Goal: Find specific page/section: Find specific page/section

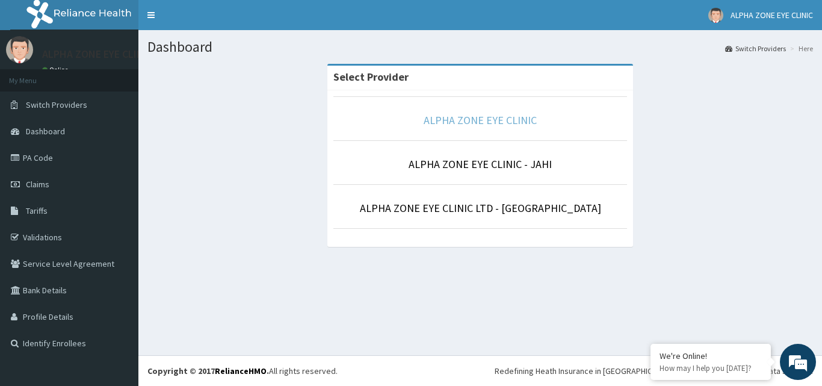
click at [449, 119] on link "ALPHA ZONE EYE CLINIC" at bounding box center [480, 120] width 113 height 14
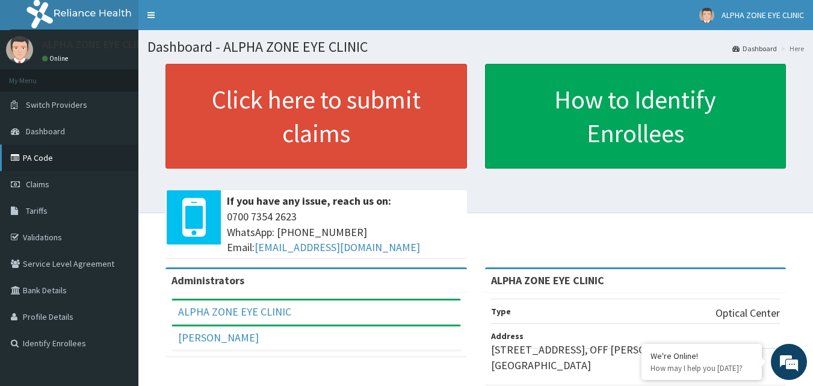
click at [28, 153] on link "PA Code" at bounding box center [69, 157] width 138 height 26
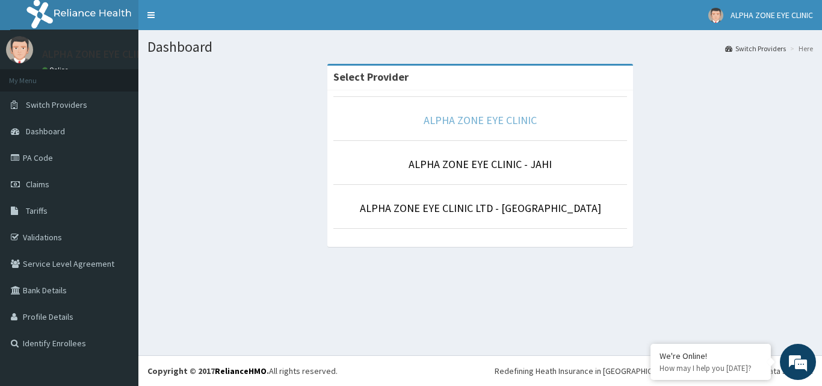
click at [446, 117] on link "ALPHA ZONE EYE CLINIC" at bounding box center [480, 120] width 113 height 14
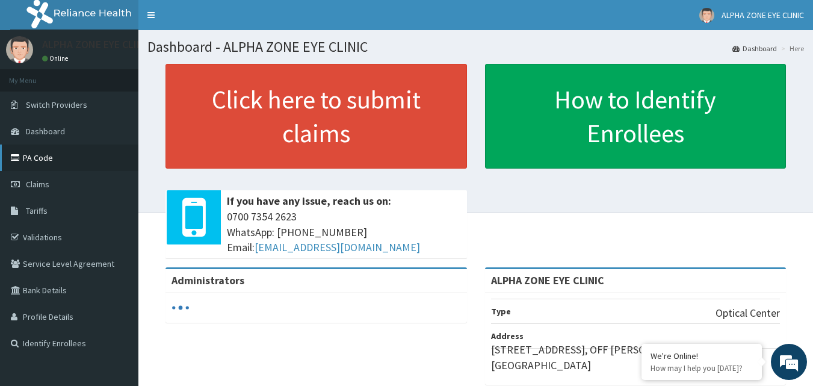
click at [44, 161] on link "PA Code" at bounding box center [69, 157] width 138 height 26
